Goal: Task Accomplishment & Management: Use online tool/utility

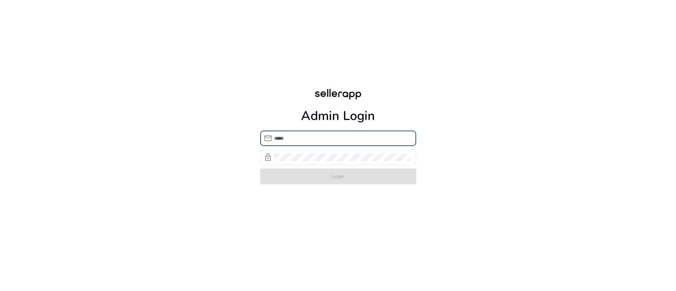
type input "**********"
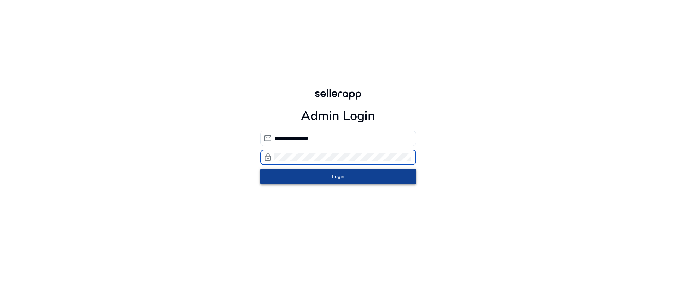
click at [302, 174] on span "submit" at bounding box center [338, 176] width 156 height 17
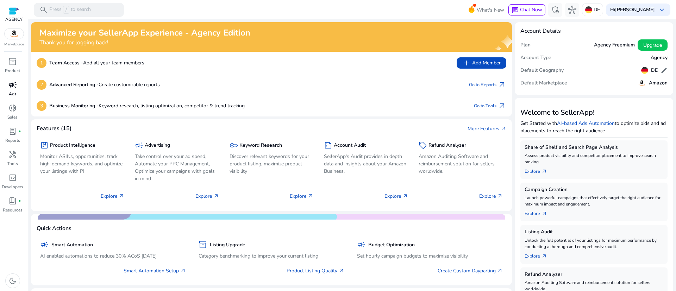
click at [14, 87] on span "campaign" at bounding box center [12, 85] width 8 height 8
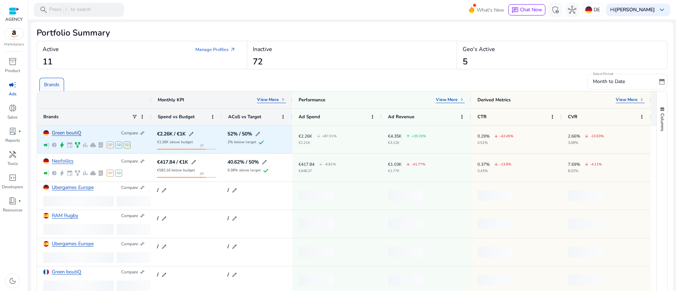
click at [65, 132] on link "Green boutiQ" at bounding box center [67, 133] width 30 height 5
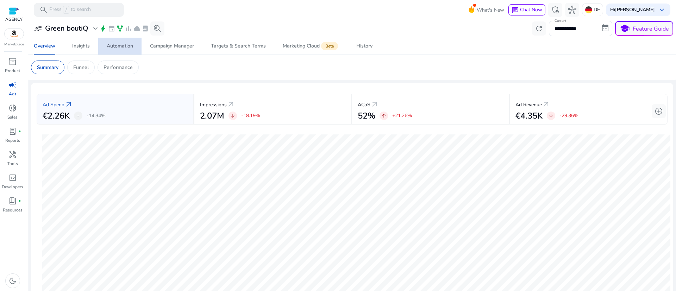
click at [136, 45] on link "Automation" at bounding box center [119, 46] width 43 height 17
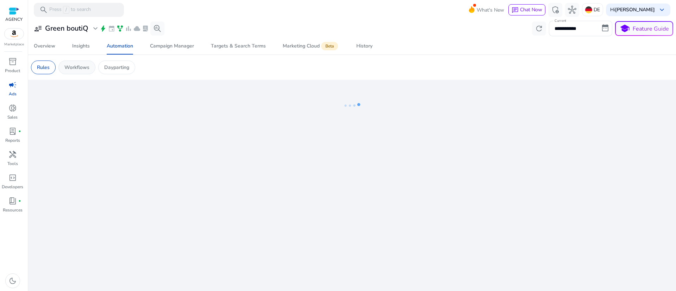
click at [90, 65] on div "Workflows" at bounding box center [76, 68] width 37 height 14
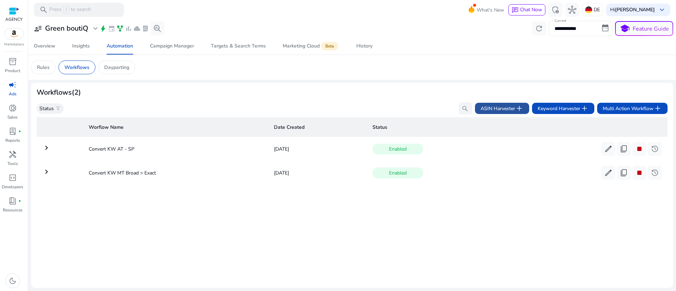
click at [484, 111] on span "ASIN Harvester add" at bounding box center [502, 108] width 43 height 8
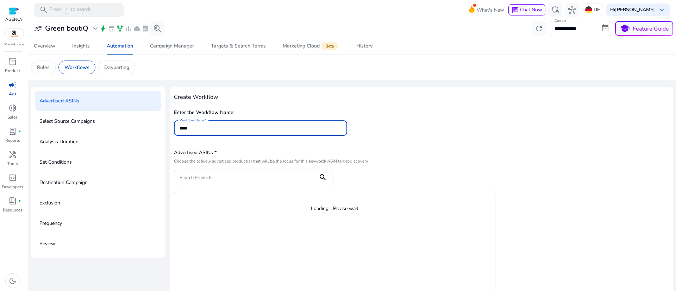
type input "****"
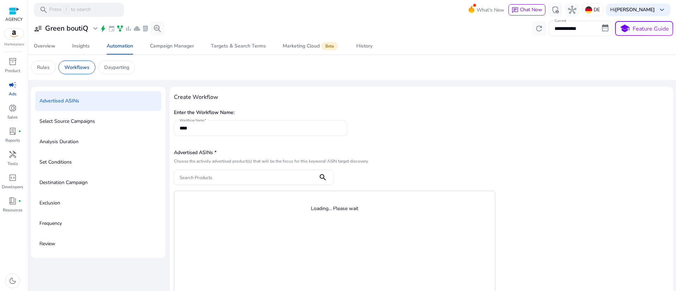
click at [568, 134] on div "Enter the Workflow Name: Workflow Name ****" at bounding box center [421, 125] width 495 height 36
click at [537, 69] on app-sa-custom-tab "Rules Workflows Dayparting" at bounding box center [352, 68] width 642 height 14
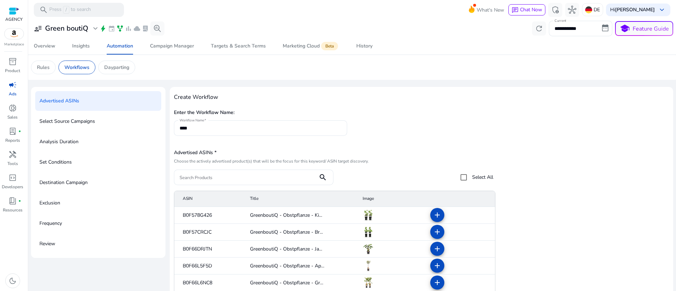
click at [482, 175] on label "Select All" at bounding box center [482, 177] width 23 height 7
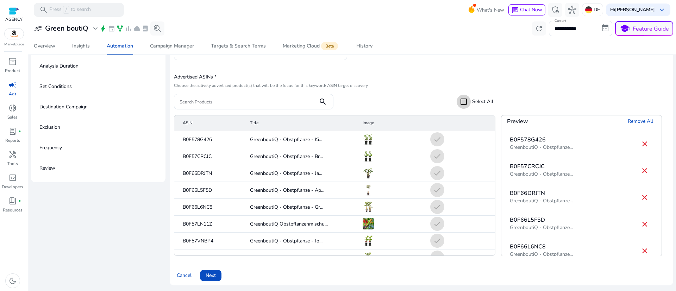
scroll to position [211, 0]
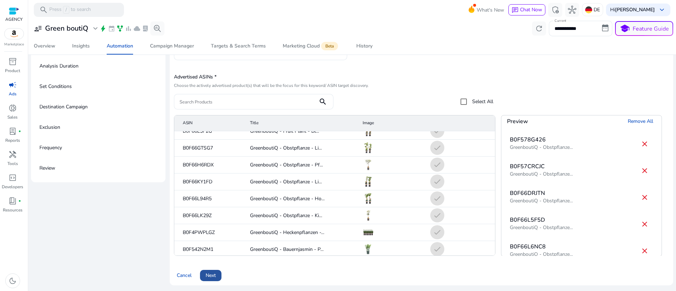
click at [214, 274] on span "Next" at bounding box center [211, 275] width 10 height 7
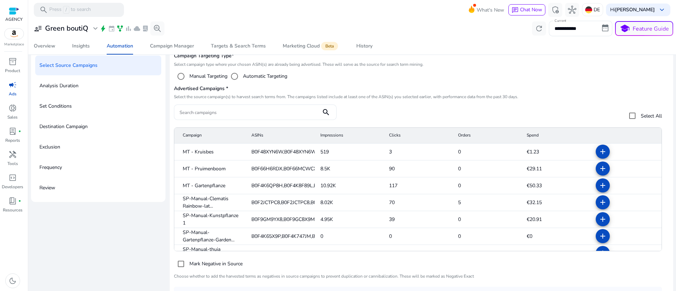
scroll to position [76, 0]
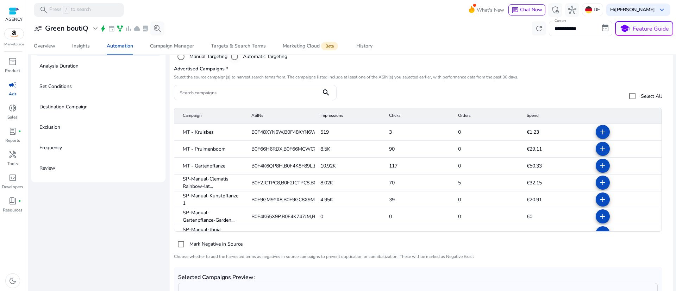
click at [260, 59] on label "Automatic Targeting" at bounding box center [265, 56] width 46 height 7
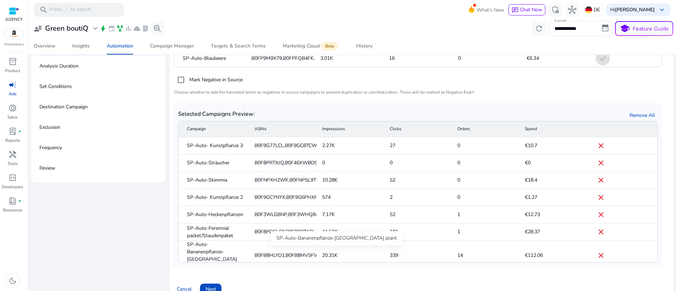
scroll to position [167, 0]
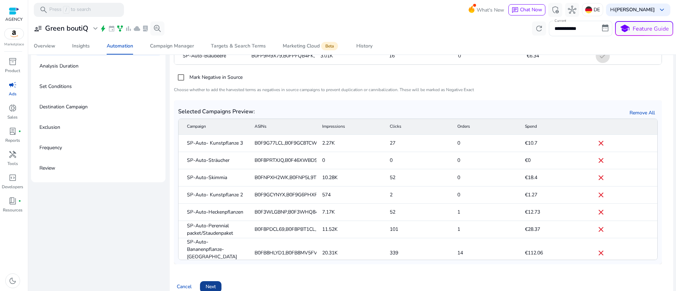
click at [221, 286] on span at bounding box center [210, 286] width 21 height 17
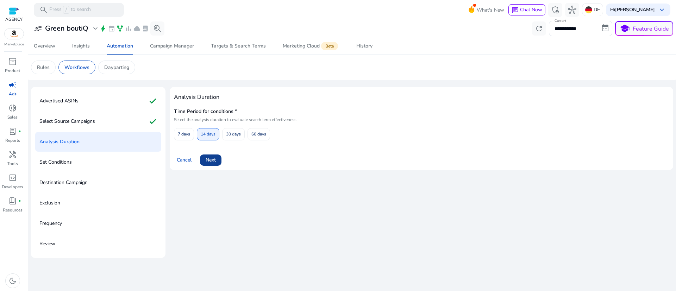
click at [218, 165] on span at bounding box center [210, 160] width 21 height 17
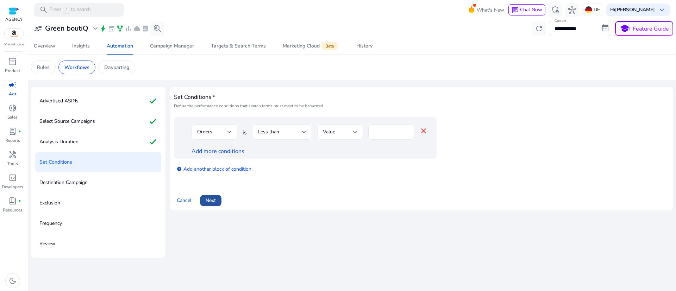
click at [209, 199] on span "Next" at bounding box center [211, 200] width 10 height 7
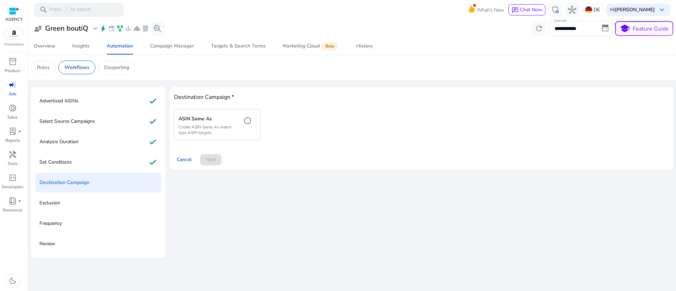
click at [212, 129] on p "Create ASIN Same As match type ASIN targets" at bounding box center [207, 129] width 58 height 11
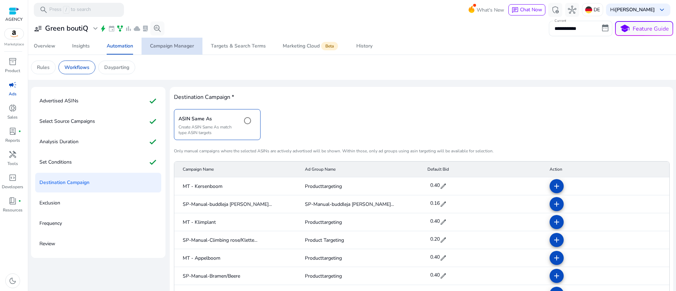
click at [195, 46] on link "Campaign Manager" at bounding box center [172, 46] width 61 height 17
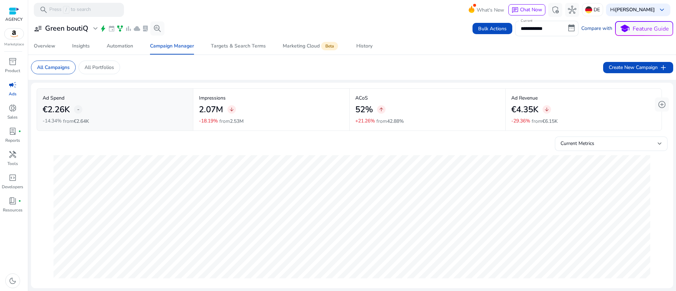
click at [588, 25] on link "Compare with" at bounding box center [596, 28] width 31 height 7
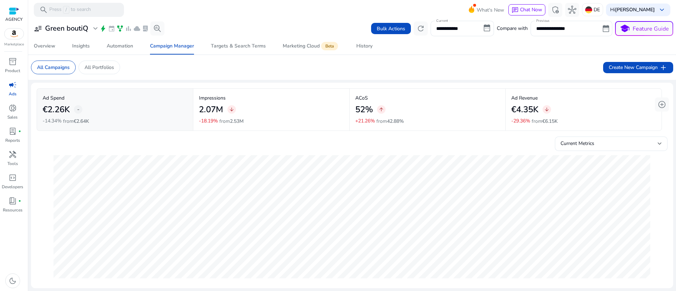
click at [554, 51] on div "Overview Insights Automation Campaign Manager Targets & Search Terms Marketing …" at bounding box center [351, 46] width 653 height 17
click at [572, 26] on input "**********" at bounding box center [567, 29] width 63 height 8
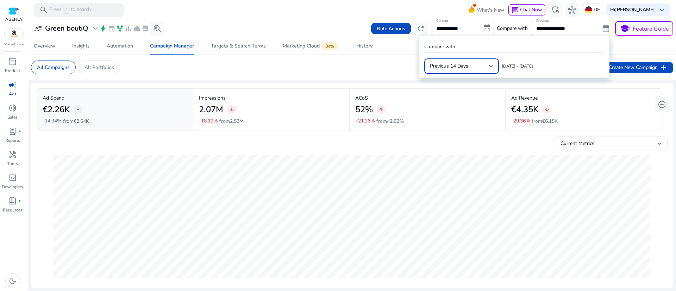
click at [513, 67] on span "[DATE] - [DATE]" at bounding box center [517, 66] width 31 height 6
click at [472, 67] on div "Previous 14 Days" at bounding box center [459, 66] width 59 height 8
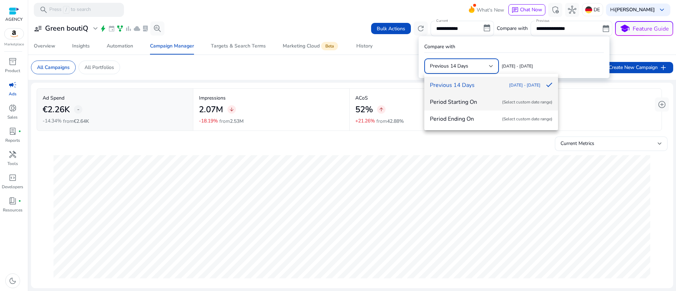
click at [472, 100] on span "Period Starting On (Select custom date range)" at bounding box center [491, 102] width 123 height 8
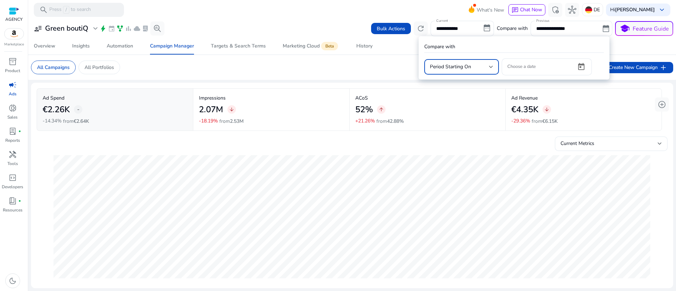
type input "**********"
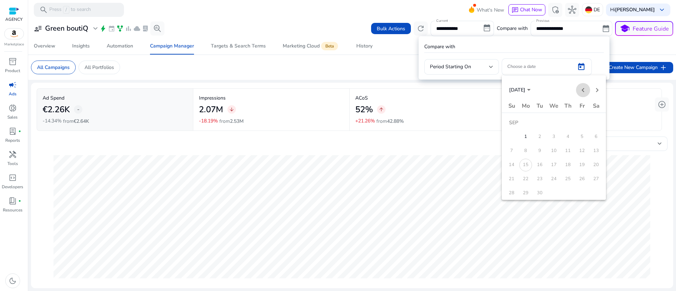
click at [582, 90] on span "Previous month" at bounding box center [583, 90] width 14 height 14
click at [445, 30] on div at bounding box center [338, 145] width 676 height 291
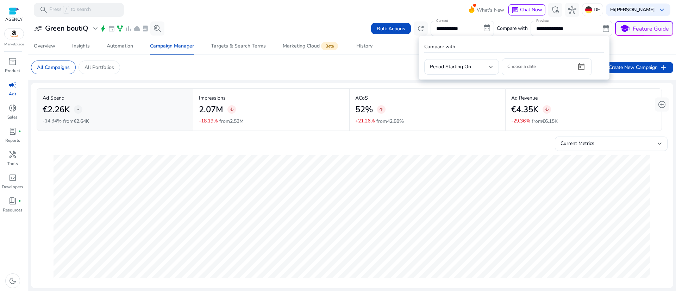
click at [445, 24] on div at bounding box center [338, 145] width 676 height 291
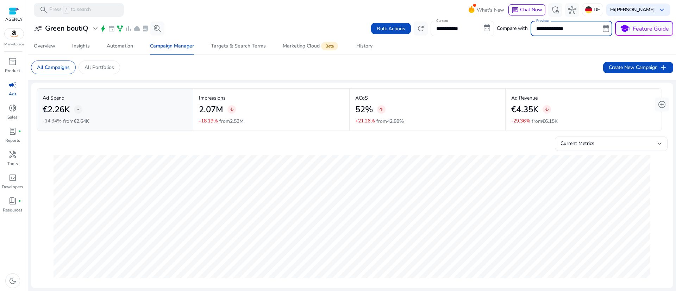
click at [483, 27] on input "**********" at bounding box center [462, 28] width 63 height 15
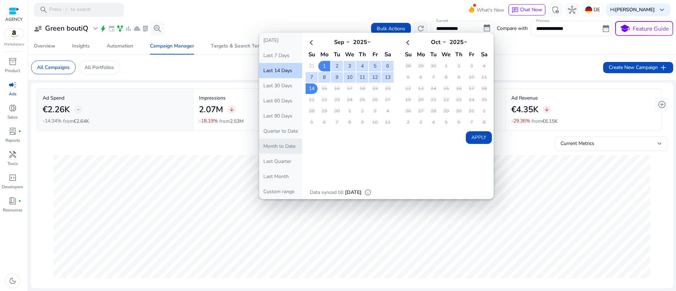
click at [281, 146] on button "Month to Date" at bounding box center [280, 146] width 43 height 15
type input "**********"
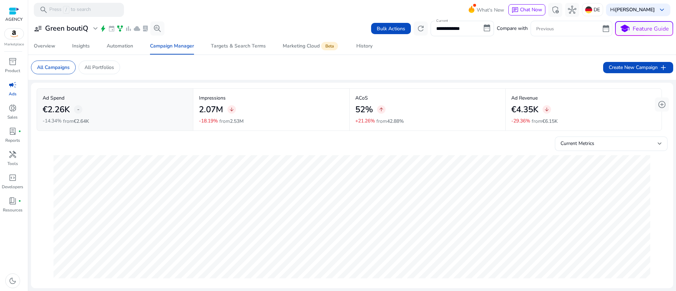
click at [549, 28] on input "Previous" at bounding box center [567, 29] width 63 height 8
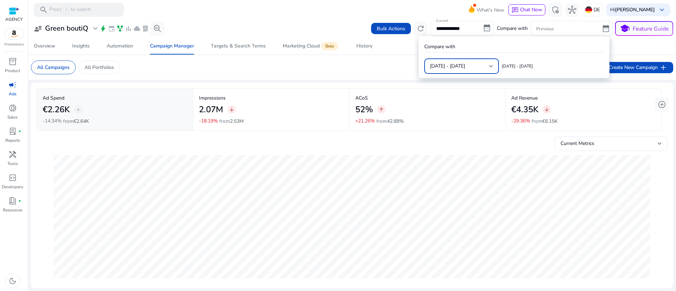
click at [475, 65] on div "[DATE] - [DATE]" at bounding box center [459, 66] width 59 height 8
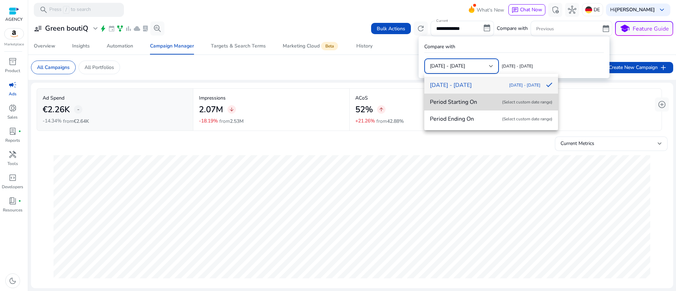
click at [444, 99] on span "Period Starting On (Select custom date range)" at bounding box center [491, 102] width 123 height 8
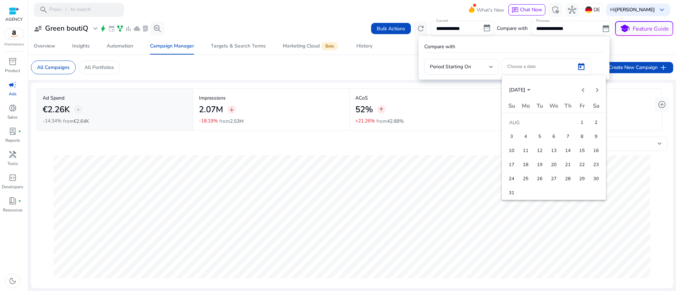
click at [580, 123] on span "1" at bounding box center [582, 123] width 13 height 13
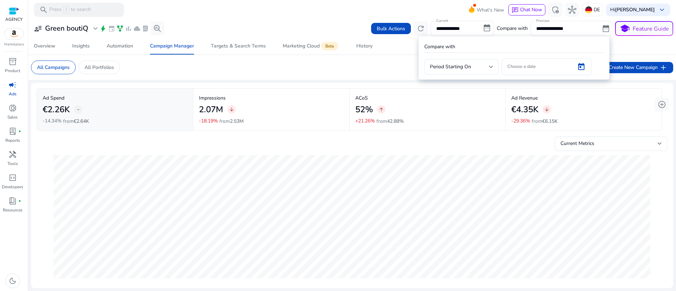
type input "**********"
type input "******"
click at [351, 69] on div at bounding box center [338, 145] width 676 height 291
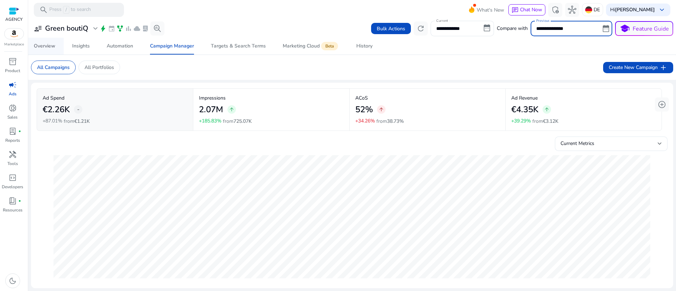
click at [54, 49] on div "Overview" at bounding box center [44, 46] width 21 height 5
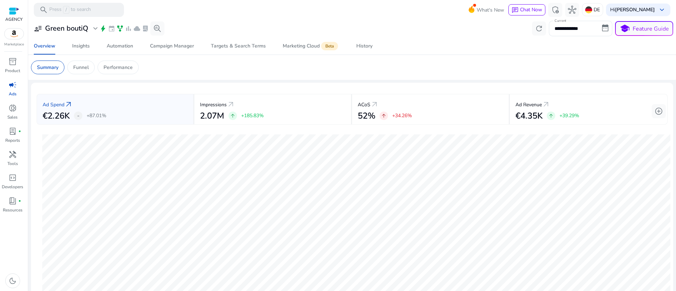
scroll to position [106, 0]
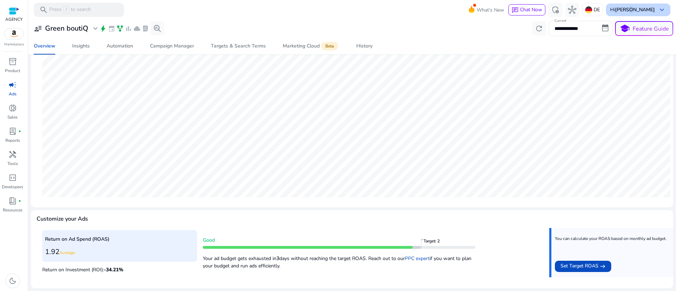
click at [620, 13] on div "Hi [PERSON_NAME] keyboard_arrow_down" at bounding box center [638, 10] width 64 height 13
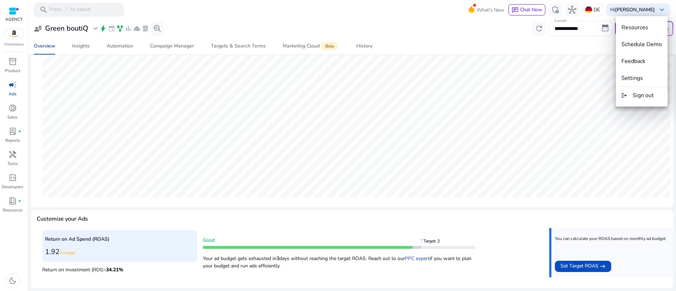
click at [638, 104] on div "Resources Schedule Demo Feedback Settings logout Sign out" at bounding box center [642, 61] width 52 height 90
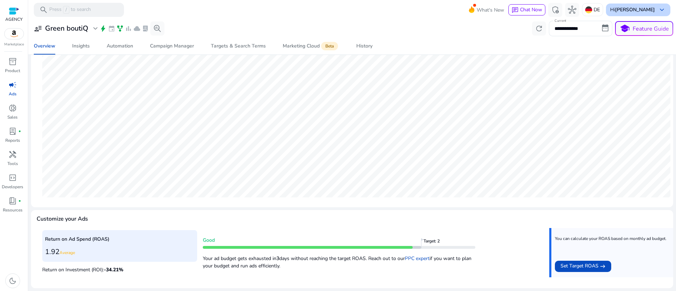
click at [631, 10] on b "[PERSON_NAME]" at bounding box center [635, 9] width 40 height 7
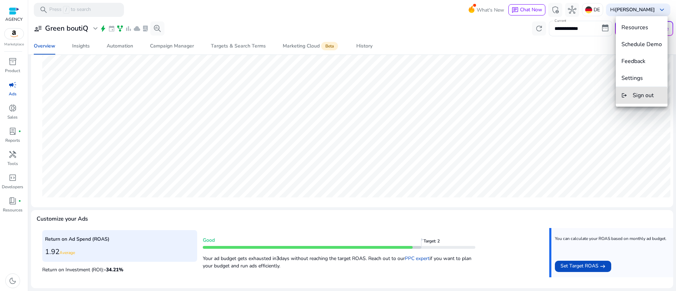
drag, startPoint x: 632, startPoint y: 96, endPoint x: 557, endPoint y: 33, distance: 97.7
click at [632, 96] on button "logout Sign out" at bounding box center [642, 95] width 52 height 17
